Goal: Task Accomplishment & Management: Complete application form

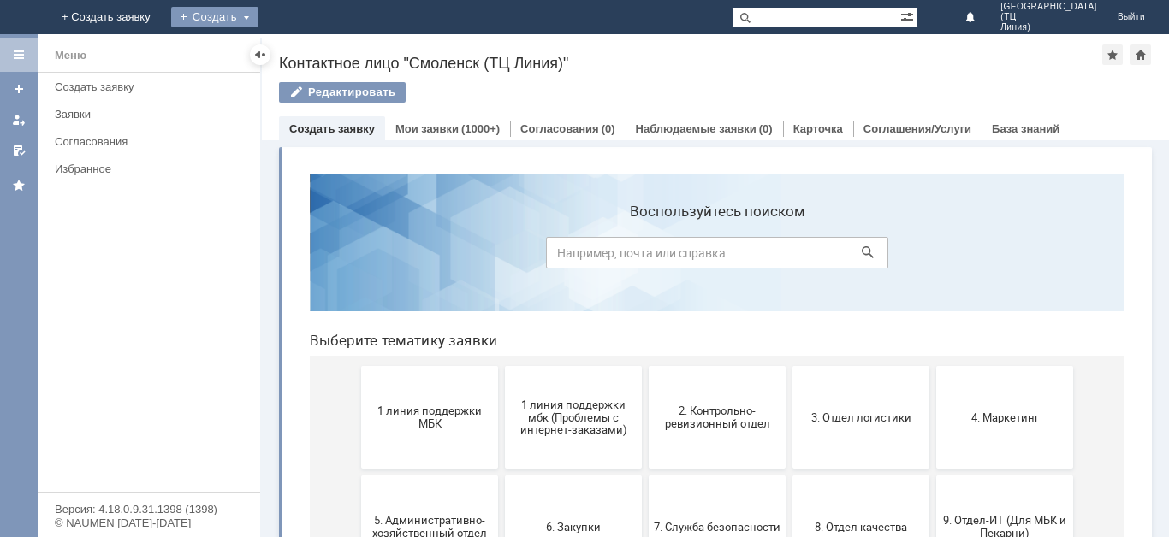
click at [258, 16] on div "Создать" at bounding box center [214, 17] width 87 height 21
click at [305, 50] on link "Заявка" at bounding box center [240, 51] width 130 height 21
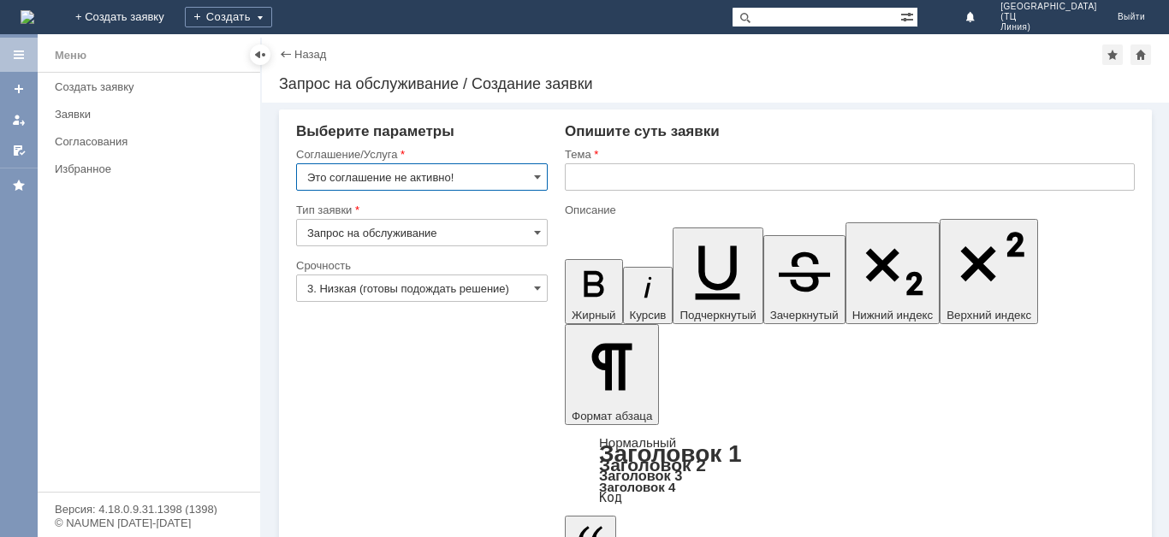
click at [542, 175] on input "Это соглашение не активно!" at bounding box center [422, 176] width 252 height 27
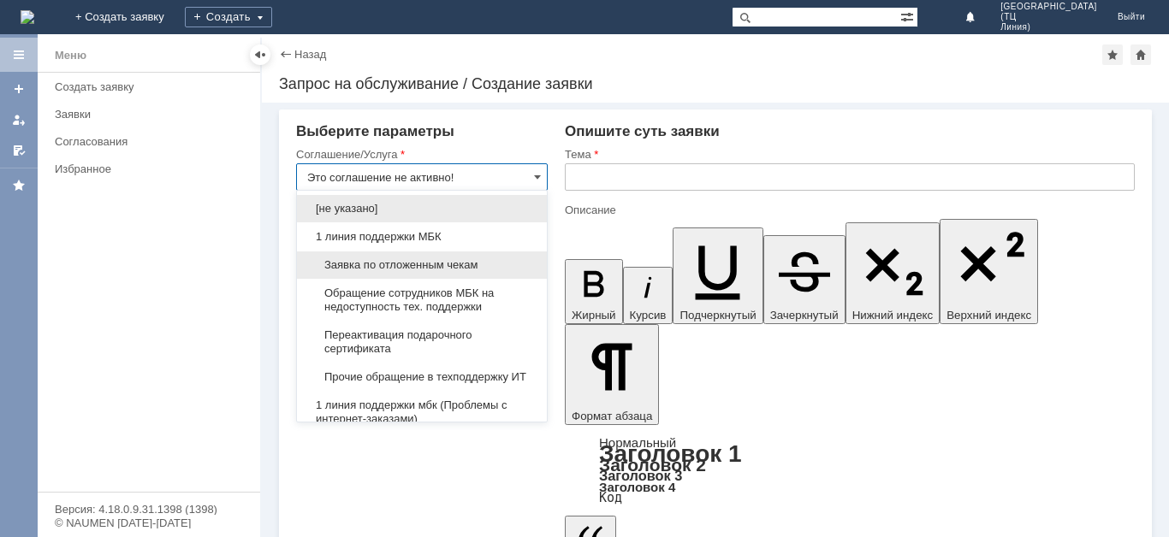
click at [432, 258] on div "Заявка по отложенным чекам" at bounding box center [422, 265] width 250 height 27
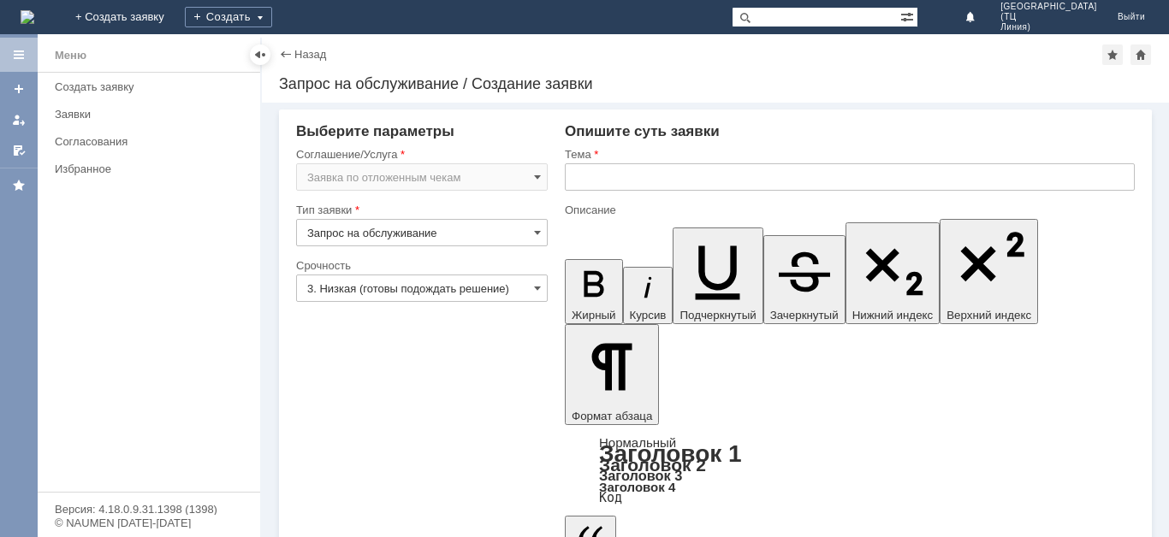
type input "Заявка по отложенным чекам"
click at [421, 294] on input "3. Низкая (готовы подождать решение)" at bounding box center [422, 288] width 252 height 27
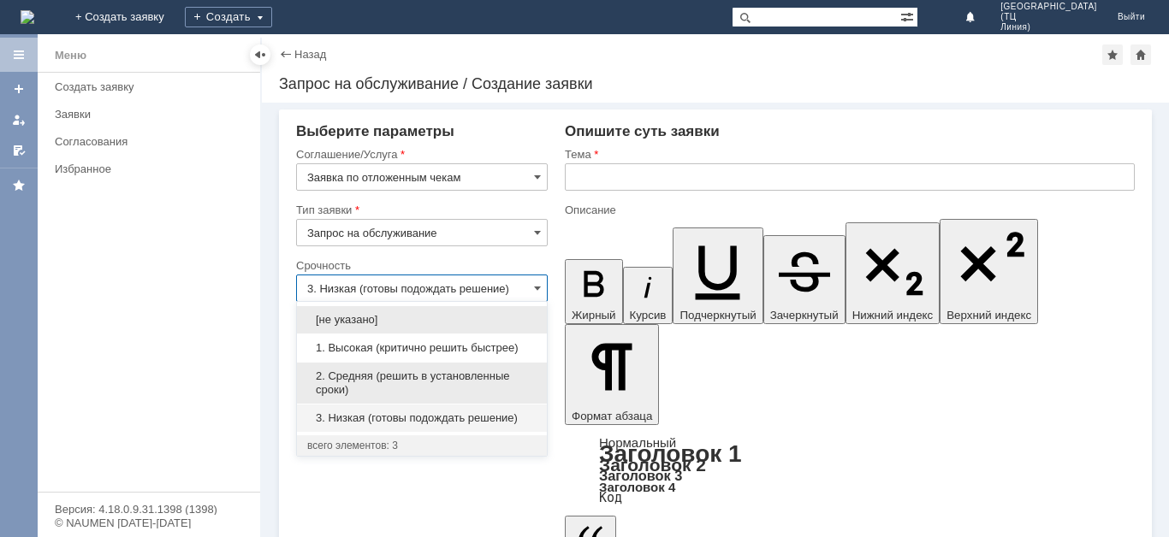
click at [419, 371] on span "2. Средняя (решить в установленные сроки)" at bounding box center [421, 383] width 229 height 27
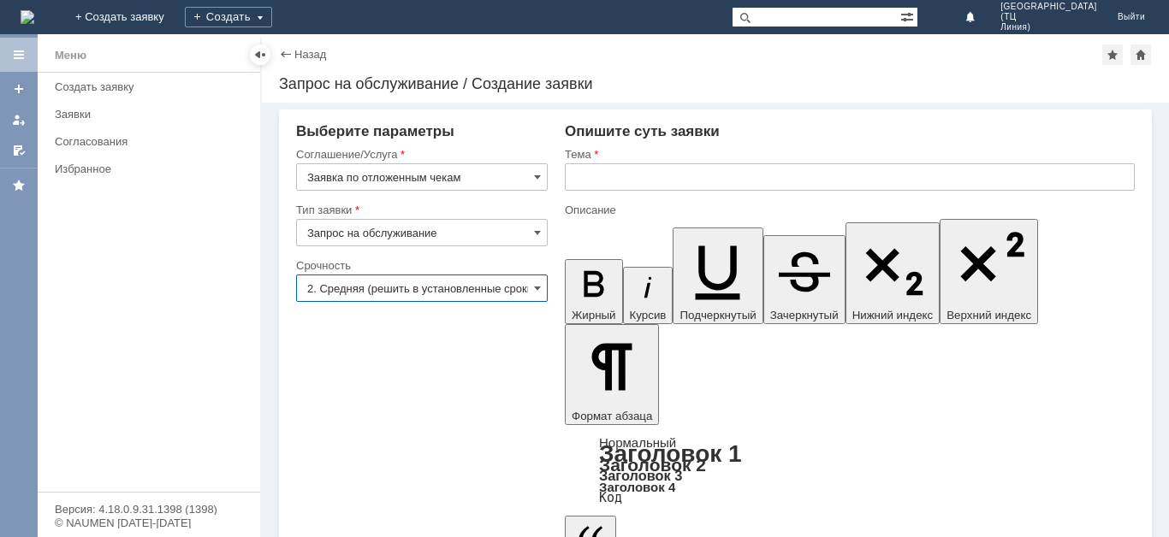
type input "2. Средняя (решить в установленные сроки)"
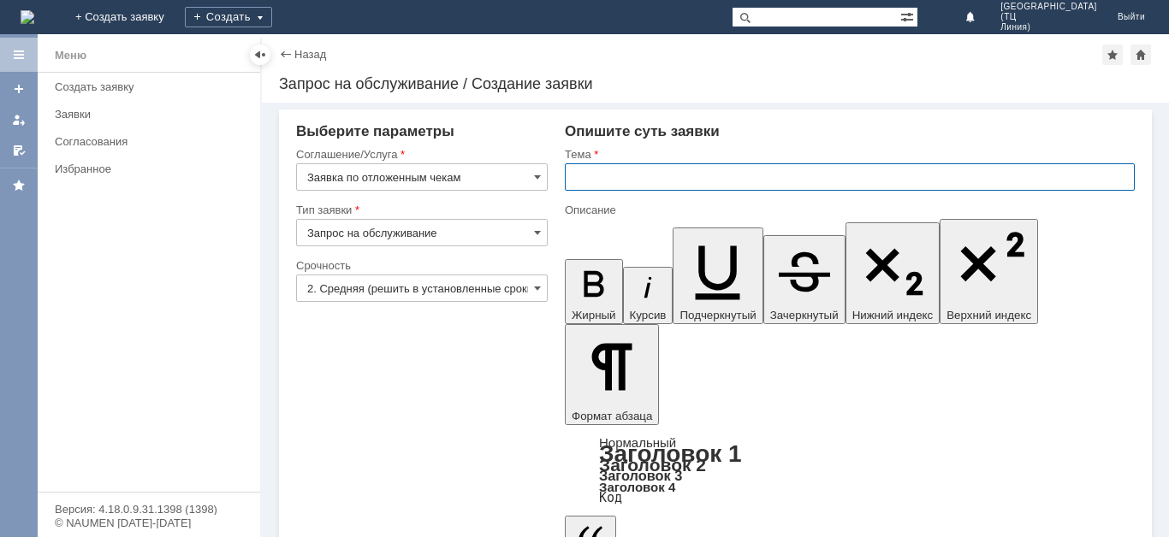
click at [622, 176] on input "text" at bounding box center [850, 176] width 570 height 27
type input "Отложенные чеки [DATE]"
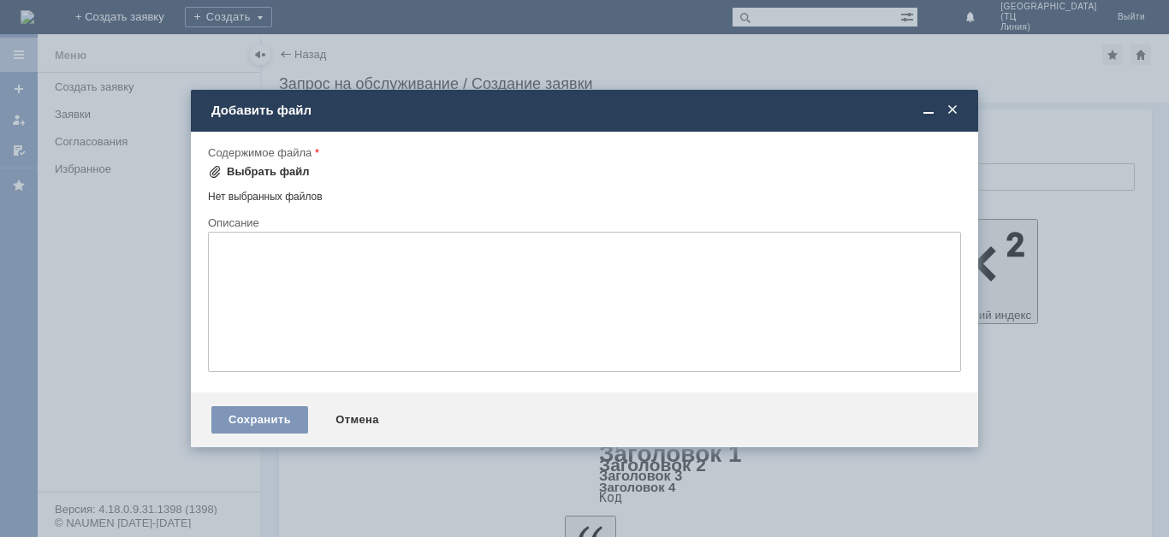
click at [293, 174] on div "Выбрать файл" at bounding box center [268, 172] width 83 height 14
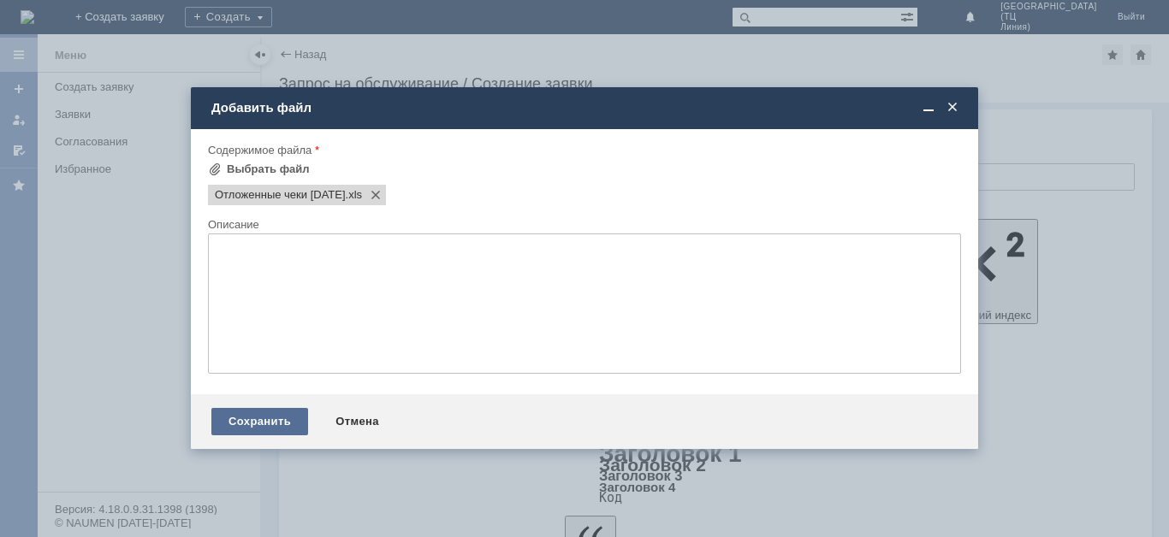
click at [276, 418] on div "Сохранить" at bounding box center [259, 421] width 97 height 27
